Goal: Information Seeking & Learning: Learn about a topic

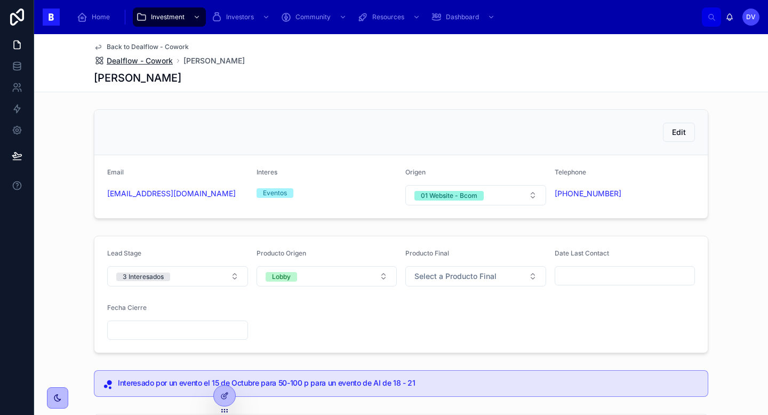
click at [161, 61] on span "Dealflow - Cowork" at bounding box center [140, 60] width 66 height 11
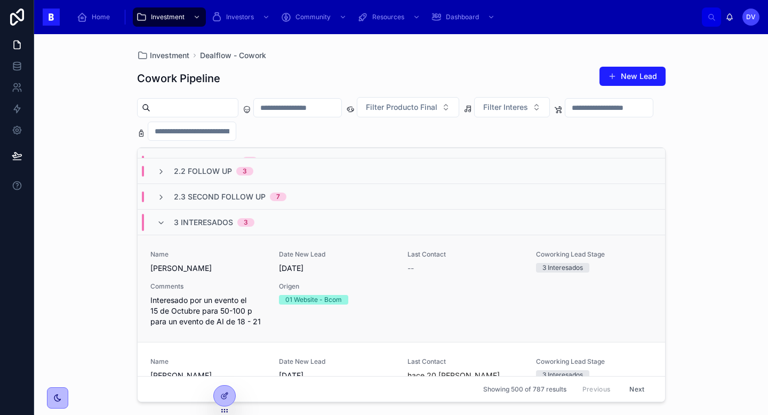
scroll to position [64, 0]
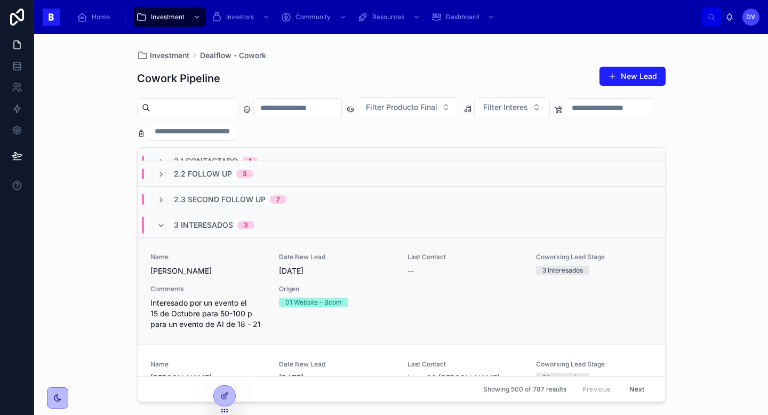
click at [239, 300] on span "Interesado por un evento el 15 de Octubre para 50-100 p para un evento de AI de…" at bounding box center [208, 314] width 116 height 32
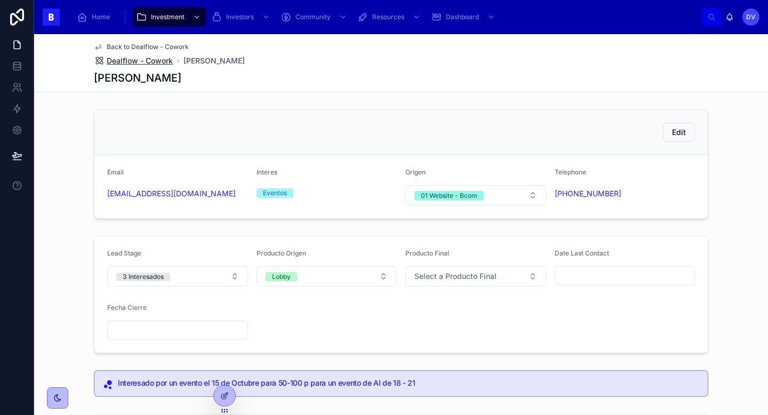
click at [130, 63] on span "Dealflow - Cowork" at bounding box center [140, 60] width 66 height 11
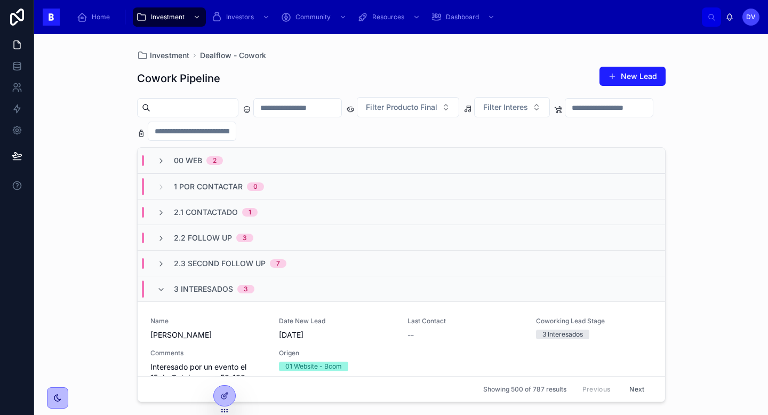
click at [191, 157] on span "00 Web" at bounding box center [188, 160] width 28 height 11
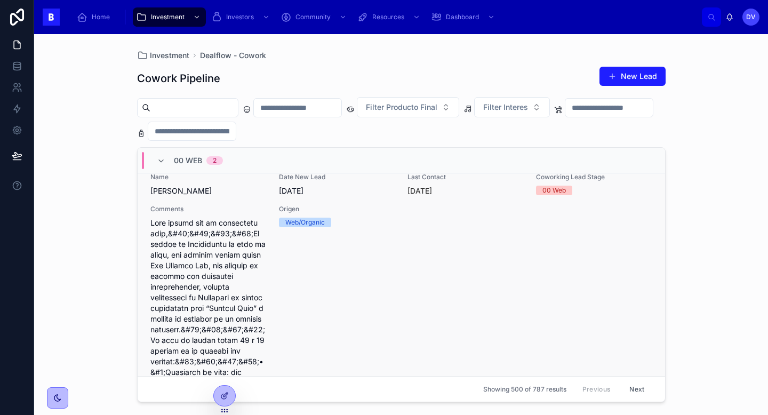
scroll to position [18, 0]
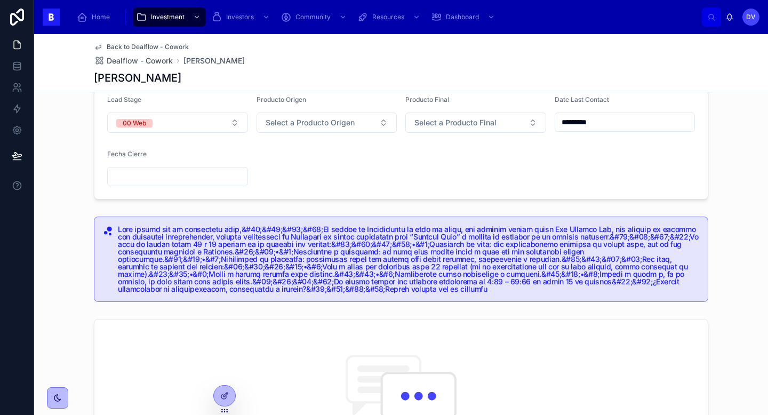
scroll to position [154, 0]
